Goal: Task Accomplishment & Management: Complete application form

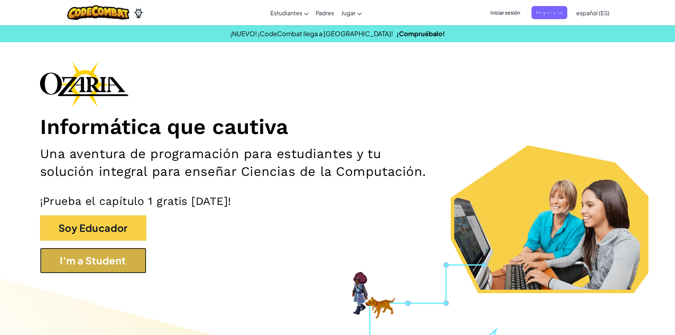
click at [111, 263] on button "I'm a Student" at bounding box center [93, 261] width 106 height 26
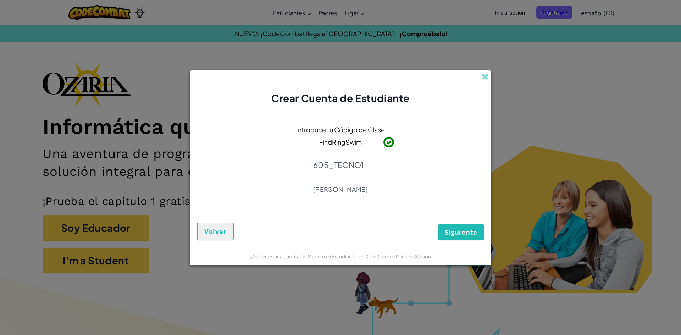
type input "FindRingSwim"
click at [450, 235] on span "Siguiente" at bounding box center [461, 232] width 33 height 9
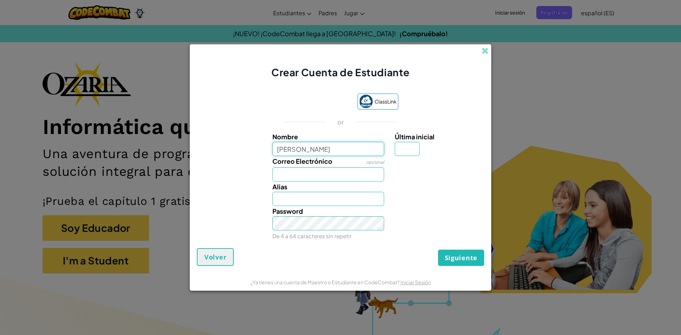
type input "[PERSON_NAME]"
click at [344, 173] on input "Correo Electrónico" at bounding box center [328, 174] width 112 height 14
click at [483, 51] on span at bounding box center [484, 50] width 7 height 7
